Goal: Information Seeking & Learning: Learn about a topic

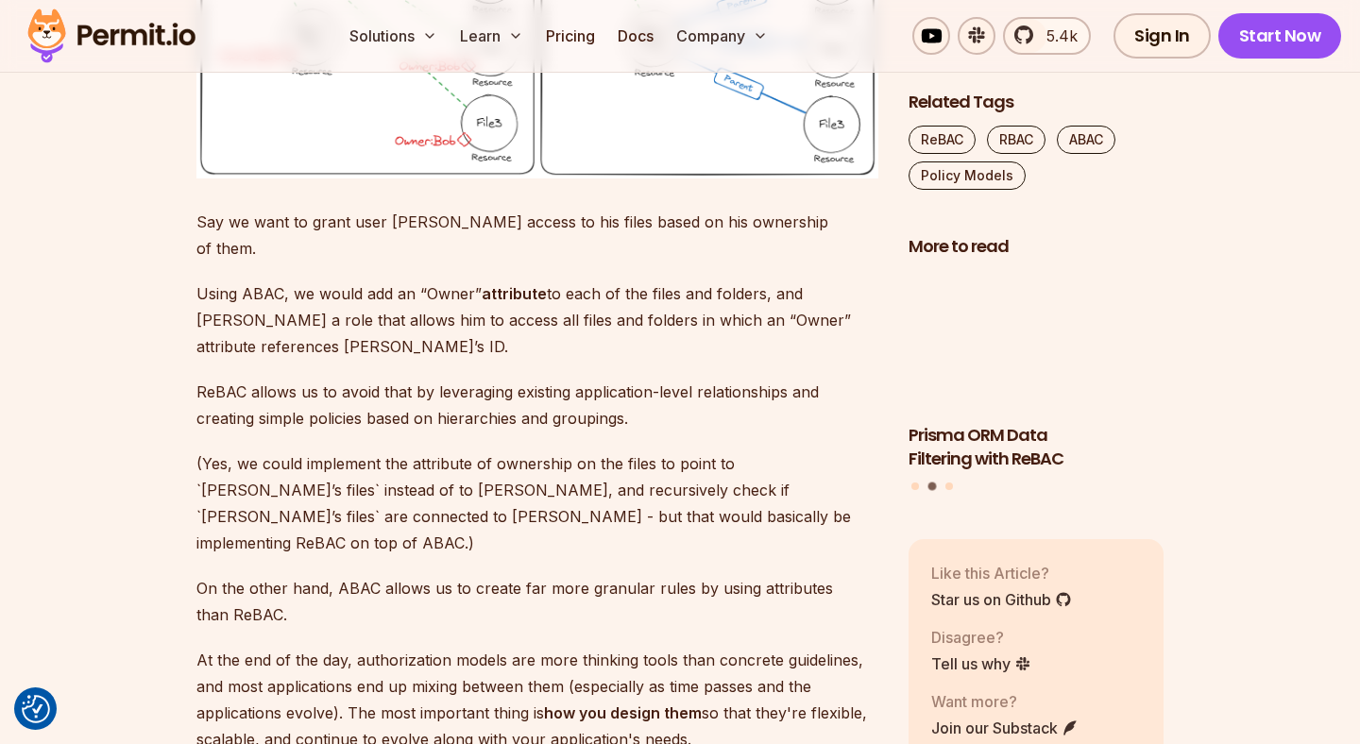
scroll to position [6719, 0]
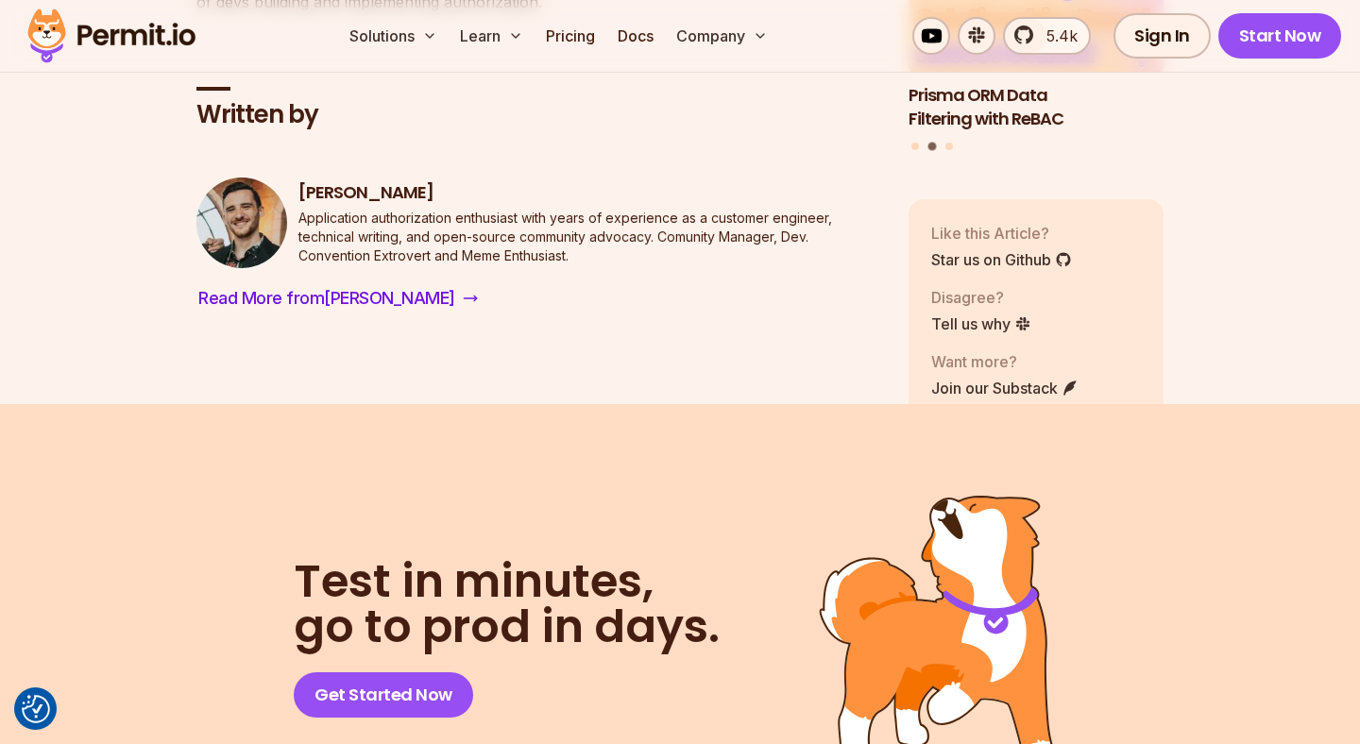
scroll to position [8421, 0]
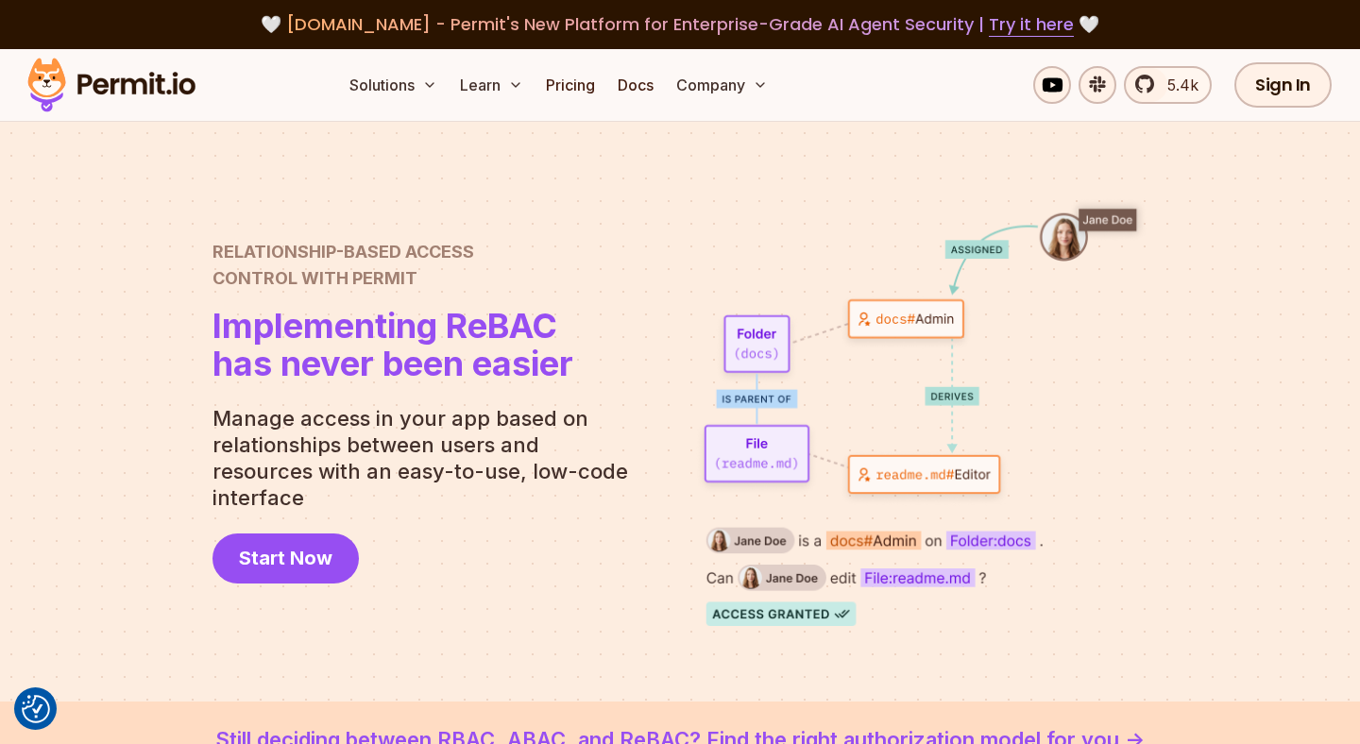
click at [155, 396] on div at bounding box center [680, 412] width 1360 height 580
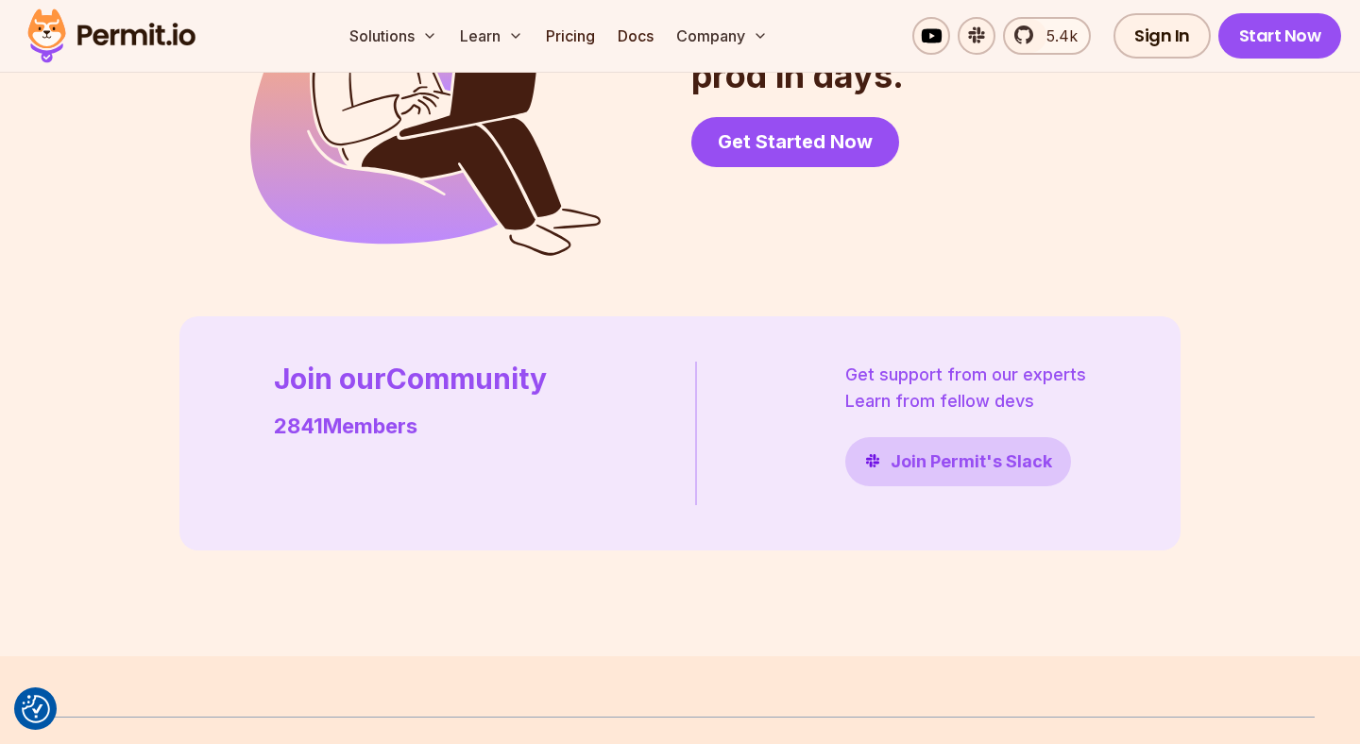
scroll to position [5516, 0]
